Goal: Transaction & Acquisition: Obtain resource

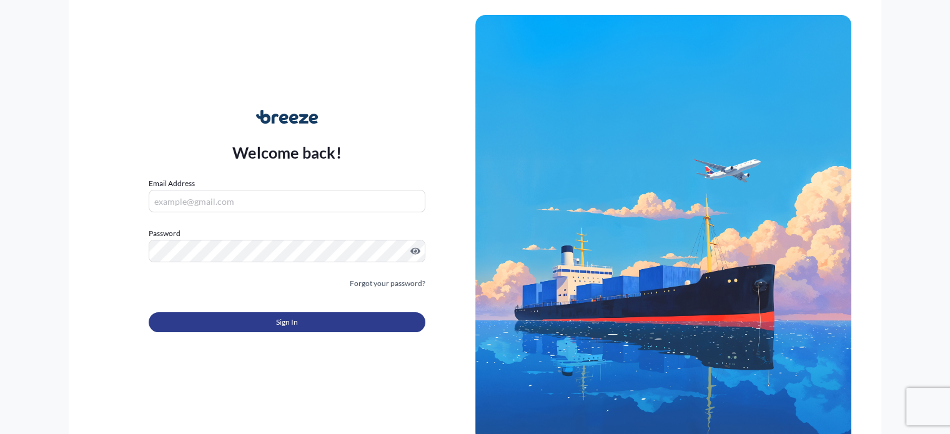
type input "[PERSON_NAME][EMAIL_ADDRESS][PERSON_NAME][DOMAIN_NAME]"
click at [306, 321] on button "Sign In" at bounding box center [287, 322] width 276 height 20
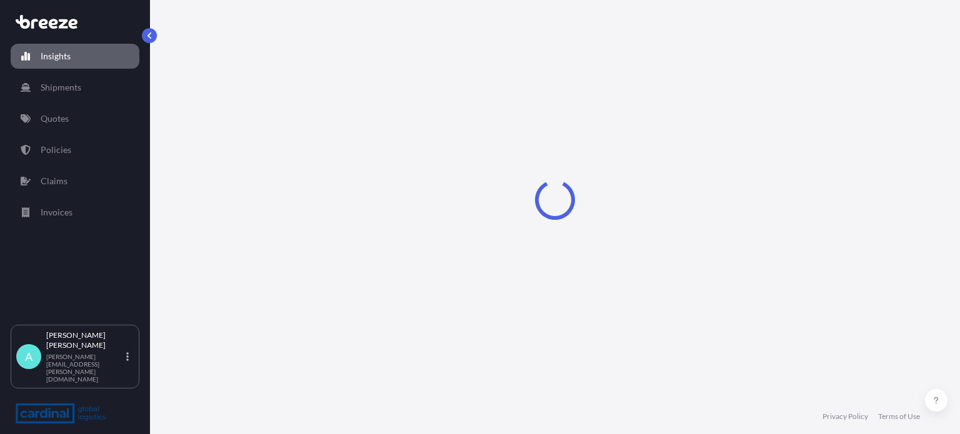
select select "2025"
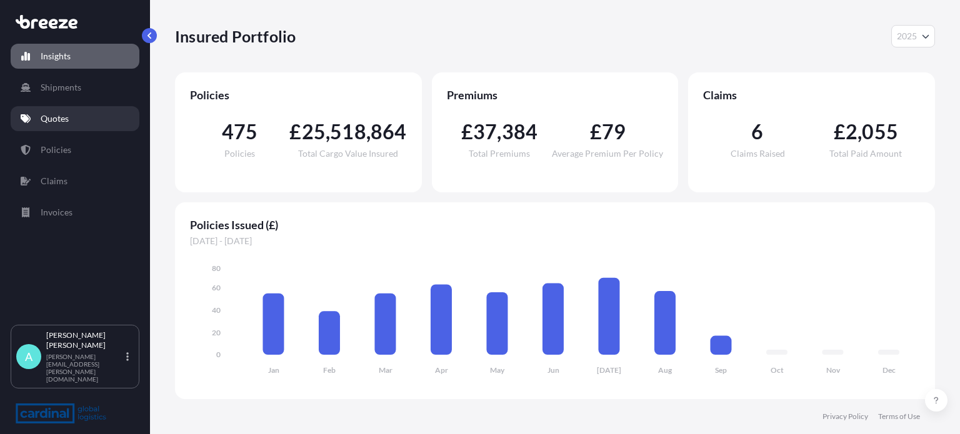
click at [79, 119] on link "Quotes" at bounding box center [75, 118] width 129 height 25
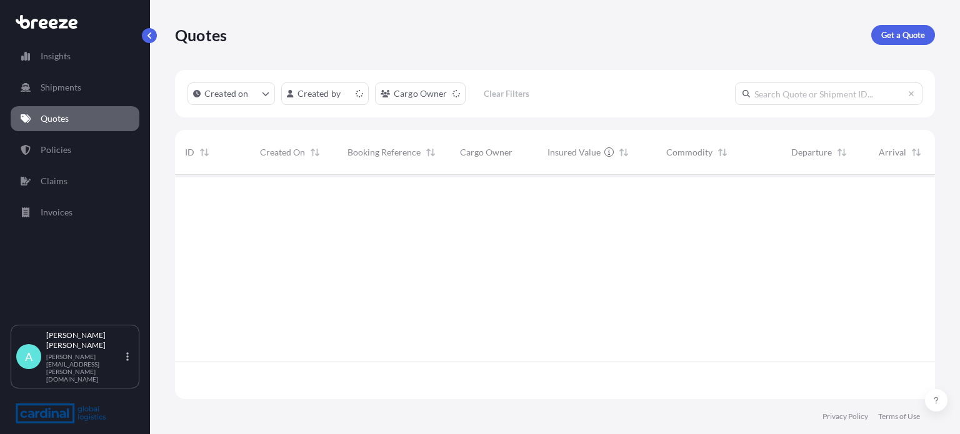
scroll to position [222, 750]
click at [890, 35] on p "Get a Quote" at bounding box center [903, 35] width 44 height 12
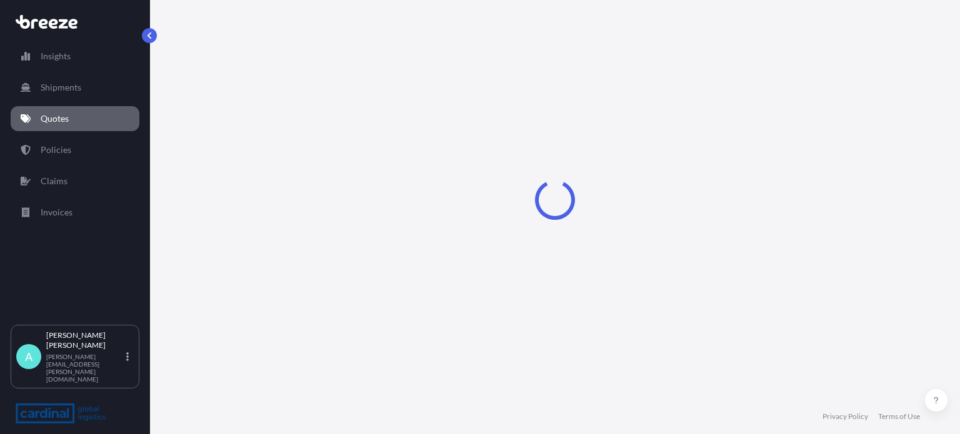
select select "Sea"
select select "1"
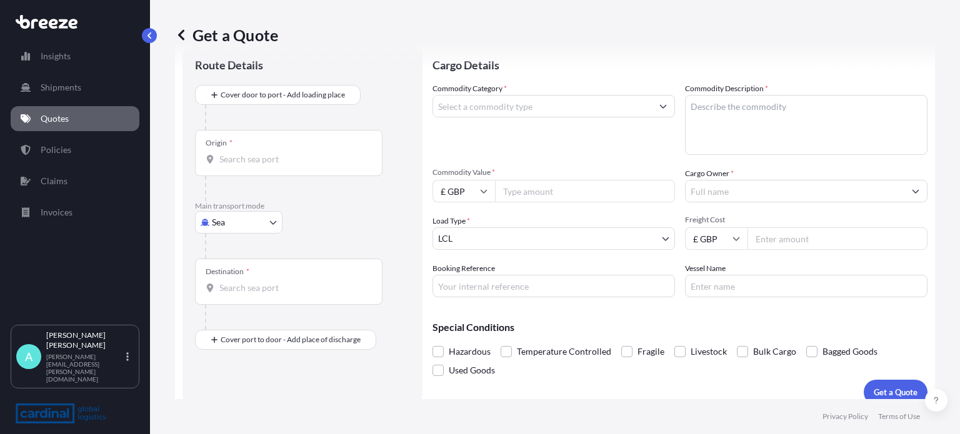
scroll to position [45, 0]
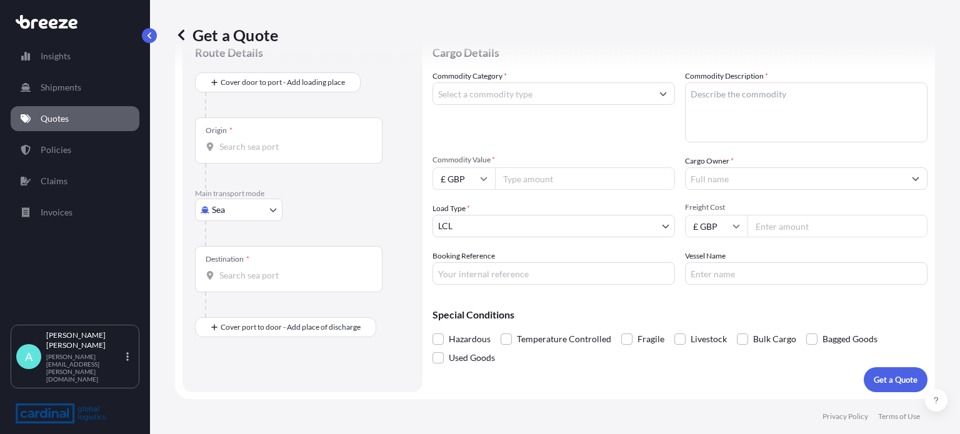
click at [870, 117] on textarea "Commodity Description *" at bounding box center [806, 112] width 242 height 60
